Goal: Information Seeking & Learning: Learn about a topic

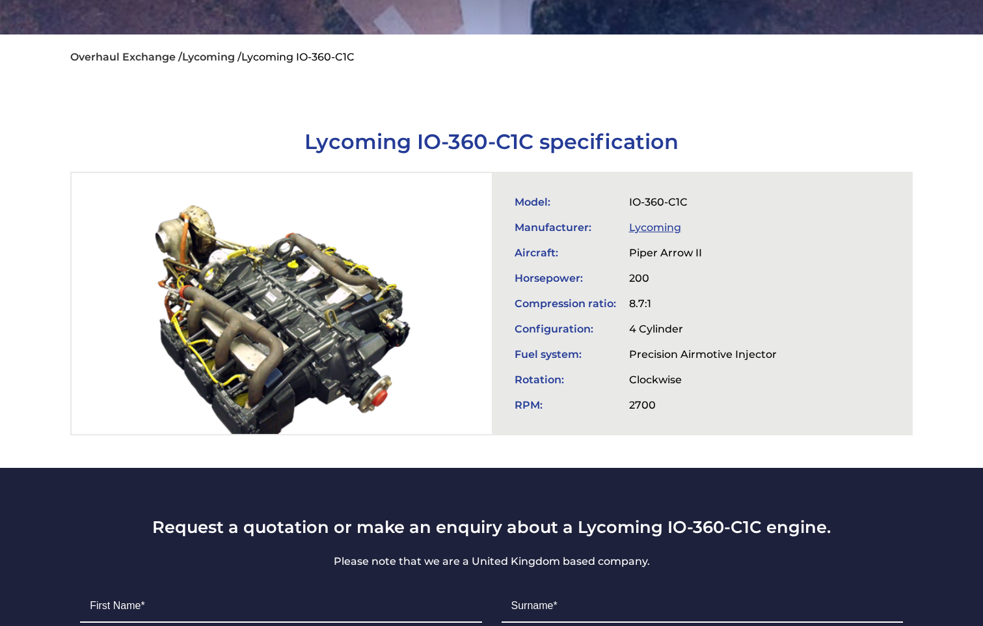
scroll to position [347, 0]
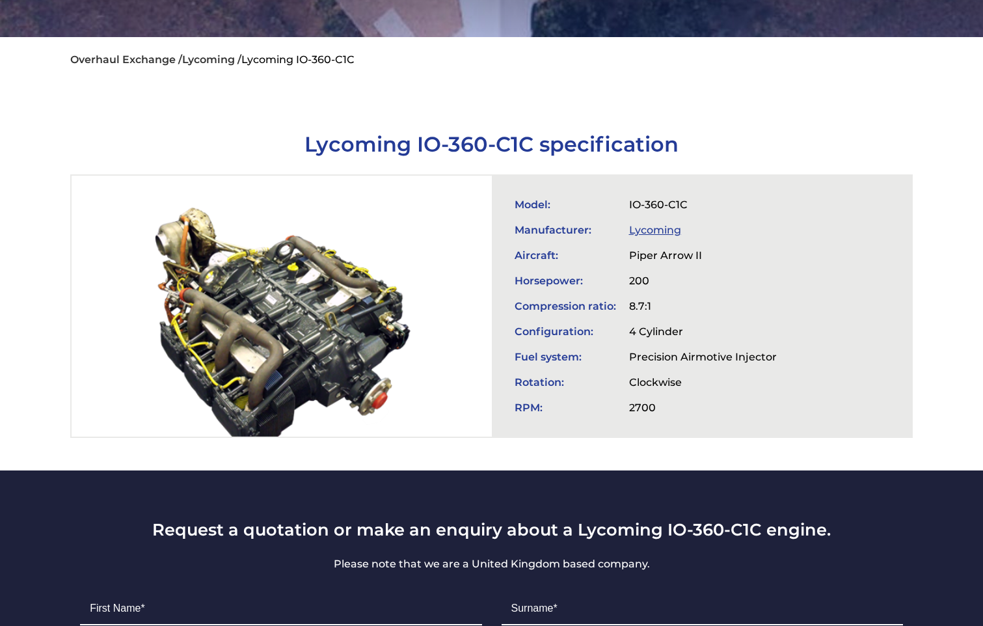
click at [649, 225] on link "Lycoming" at bounding box center [655, 230] width 52 height 12
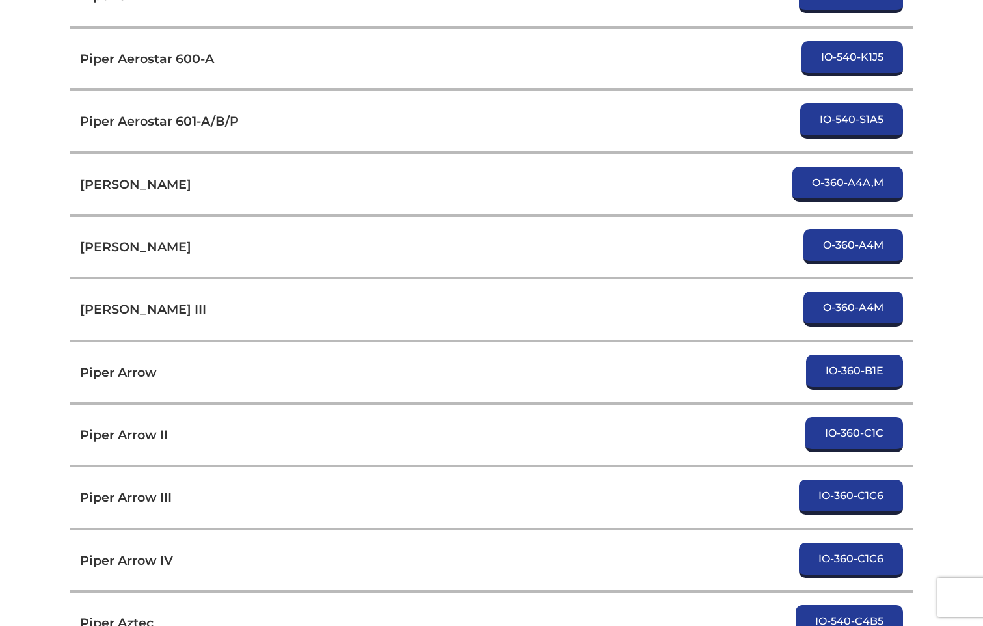
scroll to position [4252, 0]
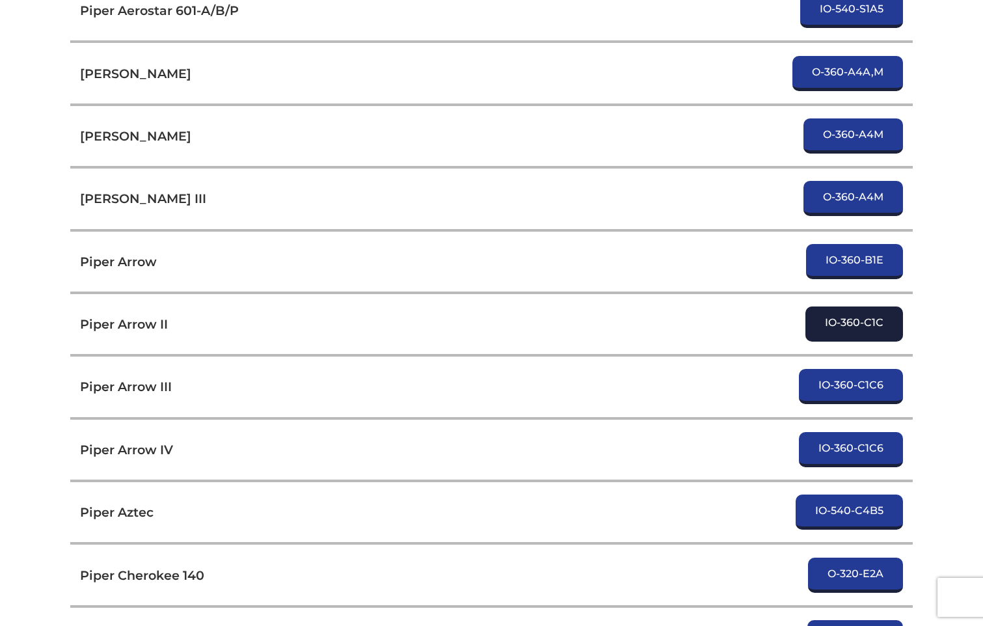
click at [845, 327] on link "IO-360-C1C" at bounding box center [855, 324] width 98 height 35
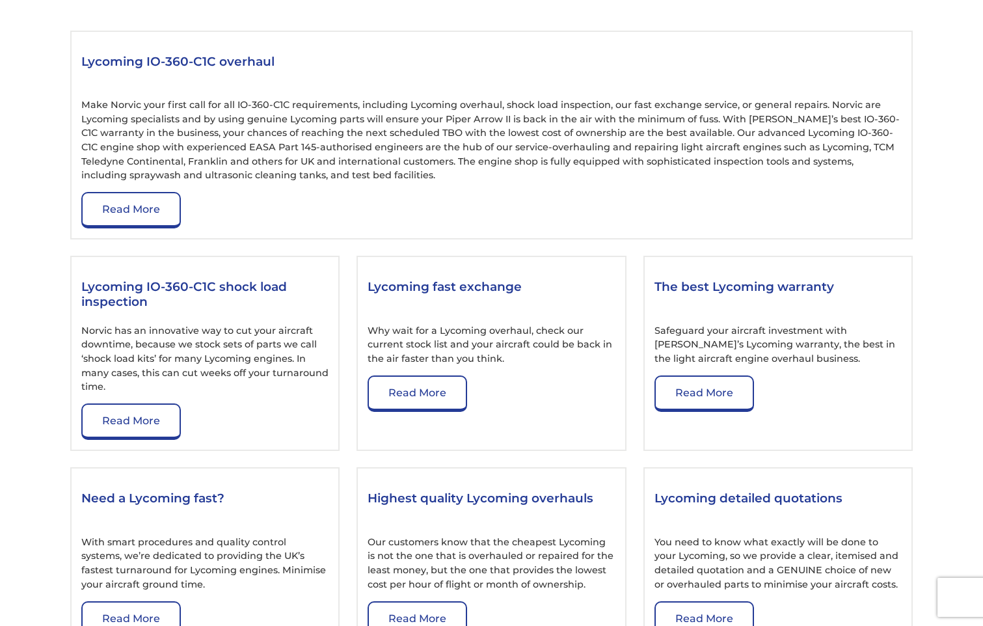
scroll to position [1475, 0]
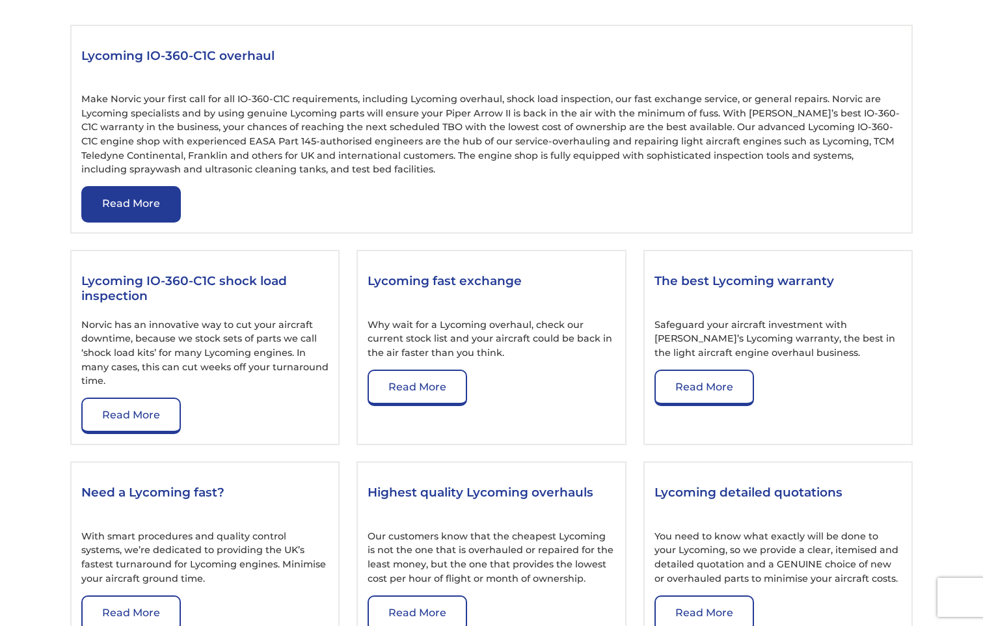
click at [135, 223] on link "Read More" at bounding box center [131, 204] width 100 height 36
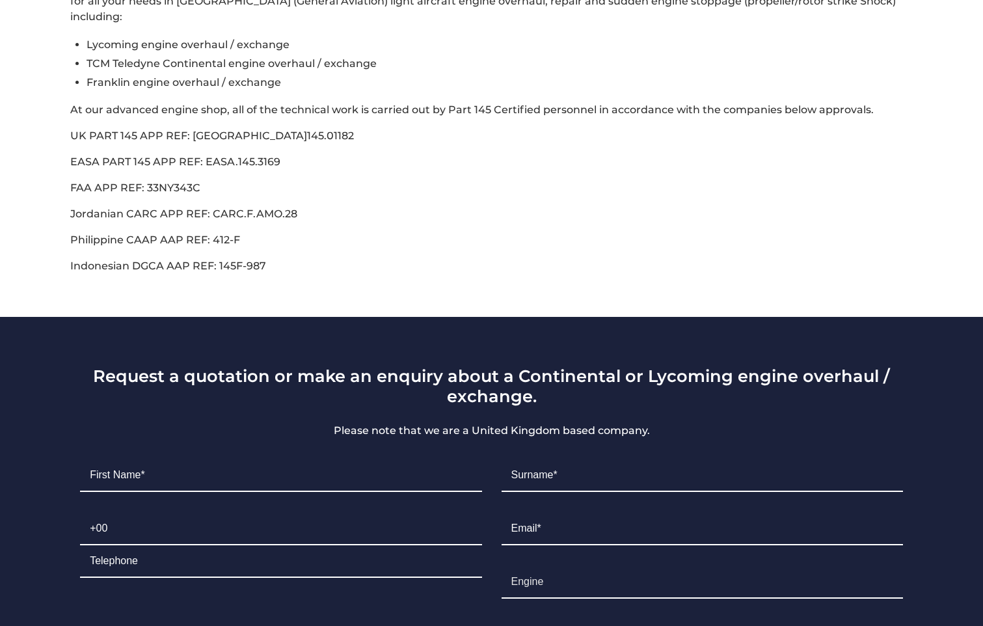
scroll to position [781, 0]
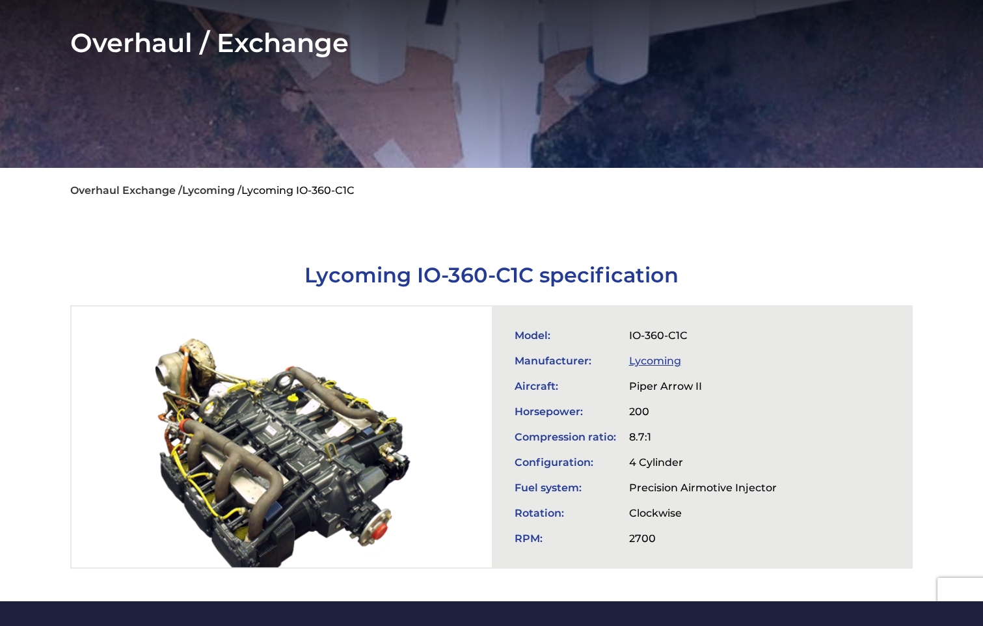
scroll to position [217, 0]
